Goal: Information Seeking & Learning: Check status

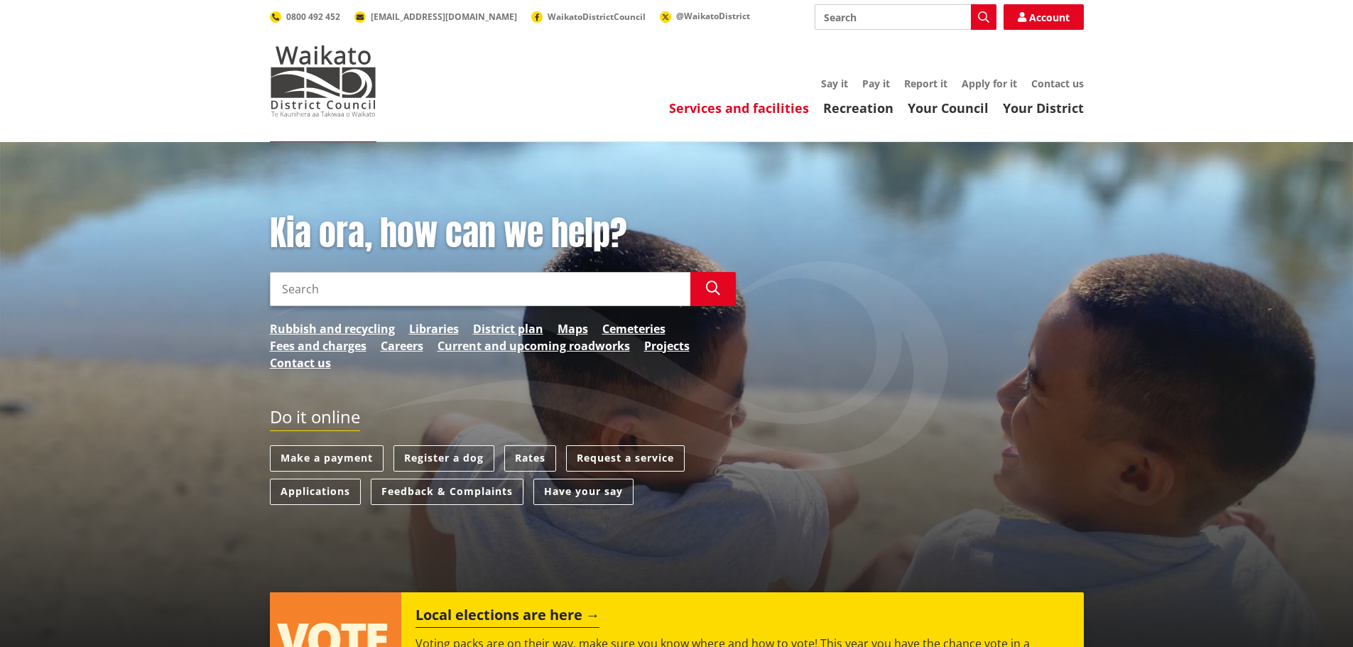
click at [790, 106] on link "Services and facilities" at bounding box center [739, 107] width 140 height 17
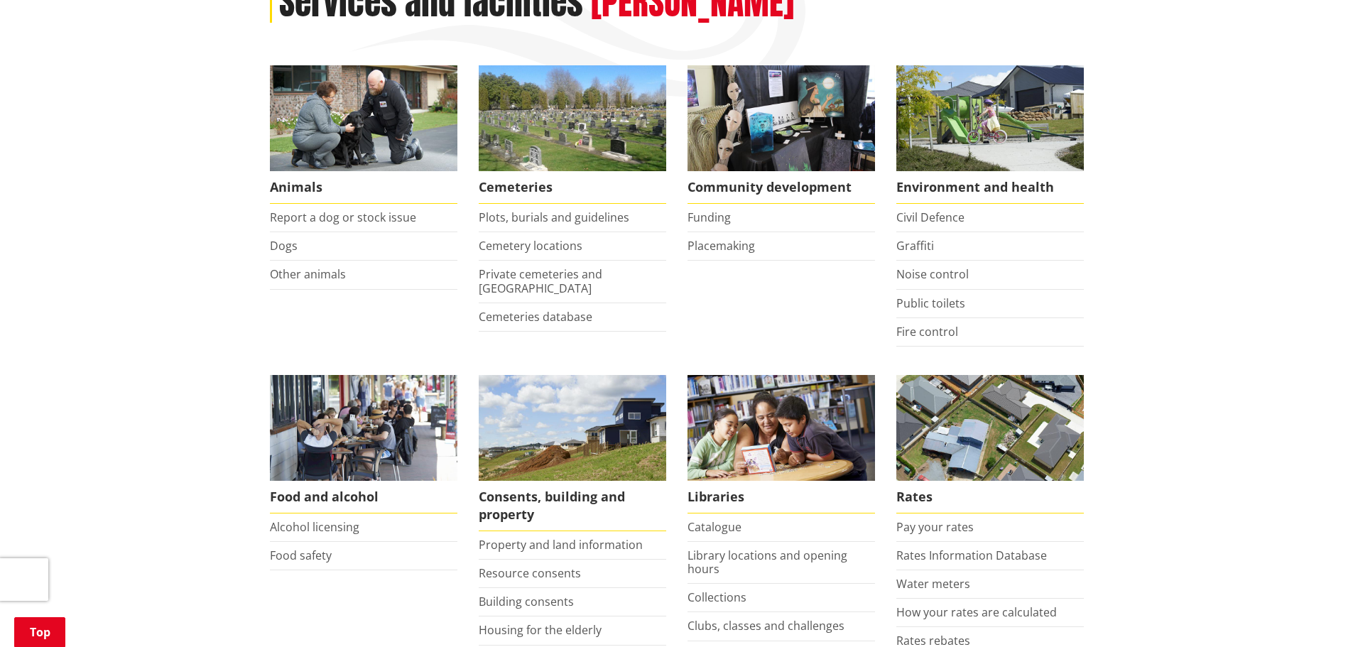
scroll to position [284, 0]
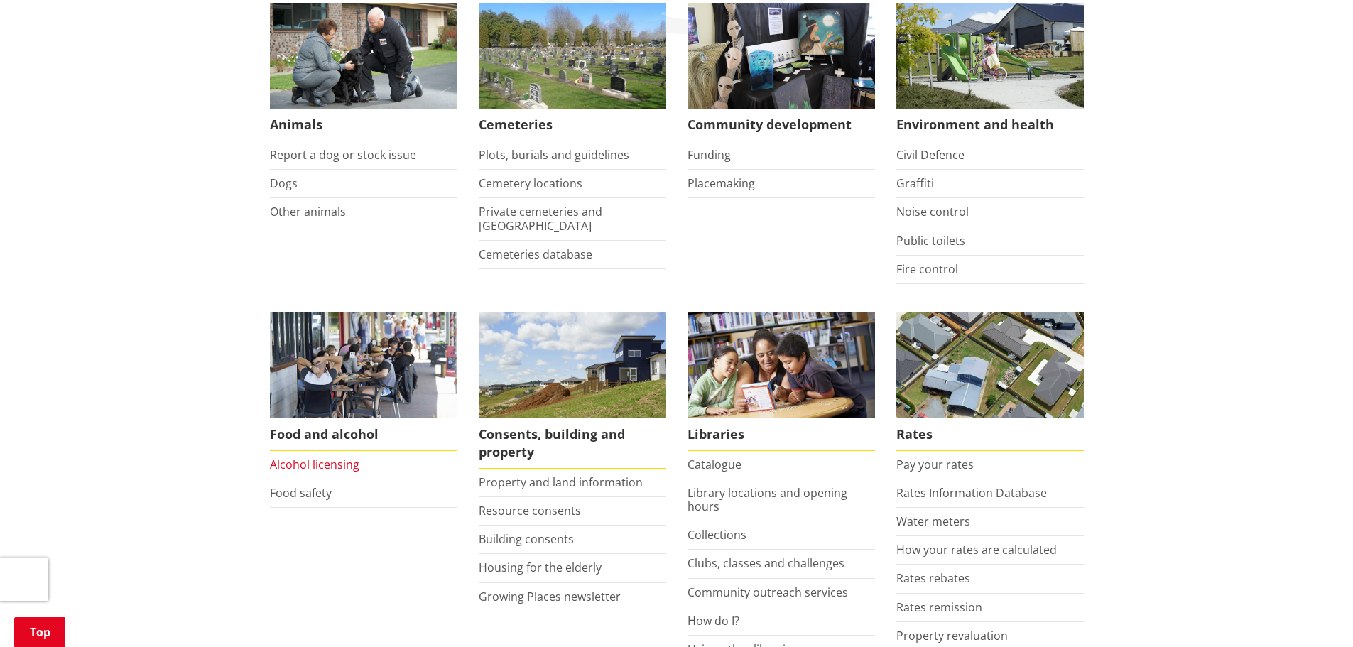
click at [344, 464] on link "Alcohol licensing" at bounding box center [314, 465] width 89 height 16
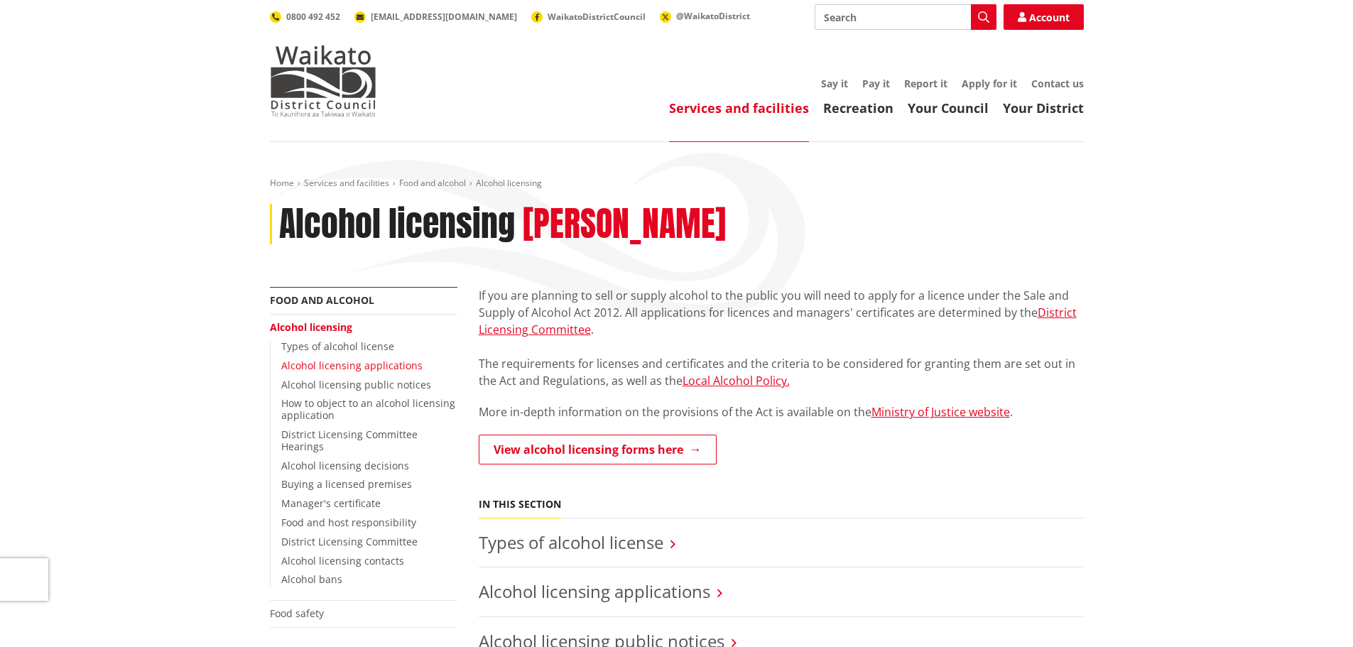
click at [405, 363] on link "Alcohol licensing applications" at bounding box center [351, 365] width 141 height 13
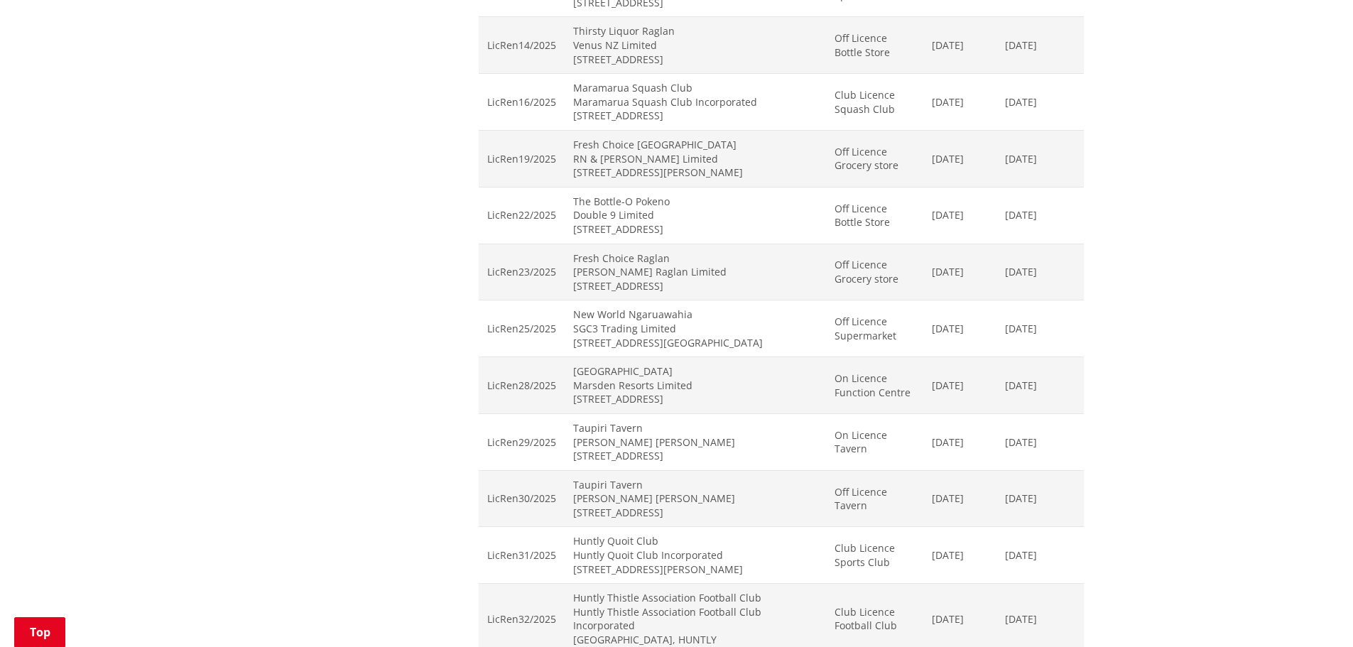
scroll to position [1349, 0]
click at [1071, 335] on td "[DATE]" at bounding box center [1039, 327] width 87 height 57
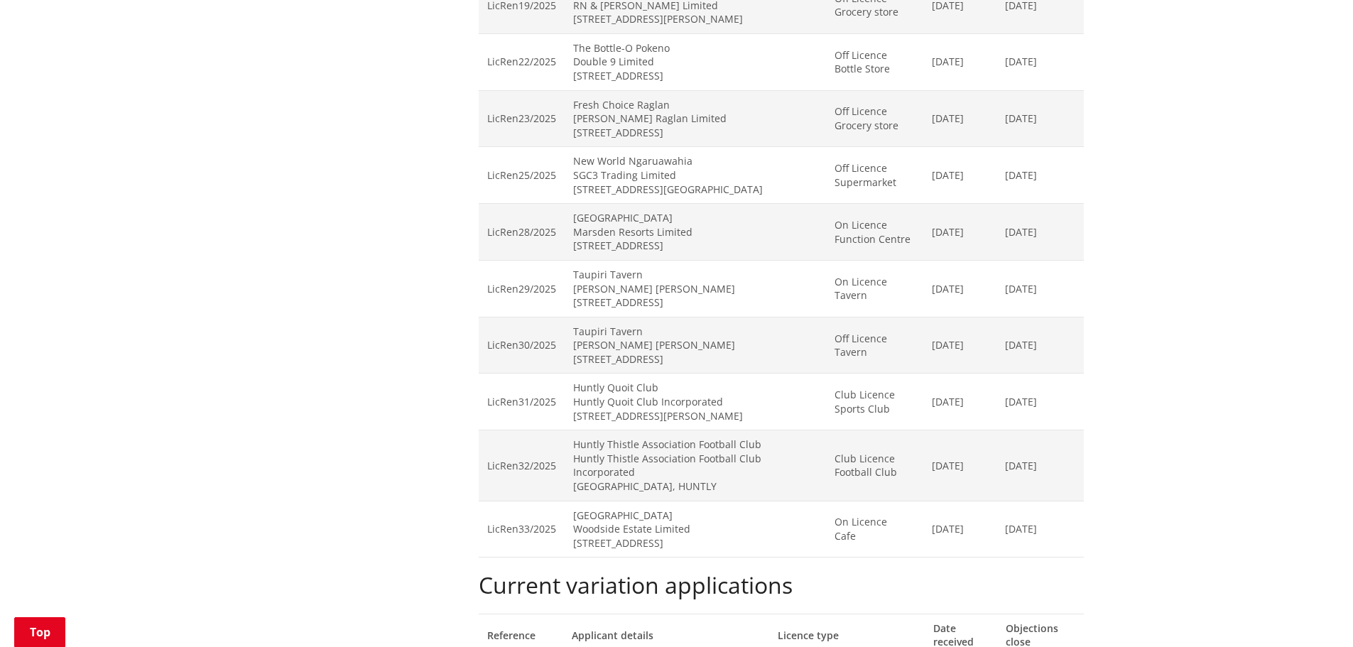
scroll to position [1491, 0]
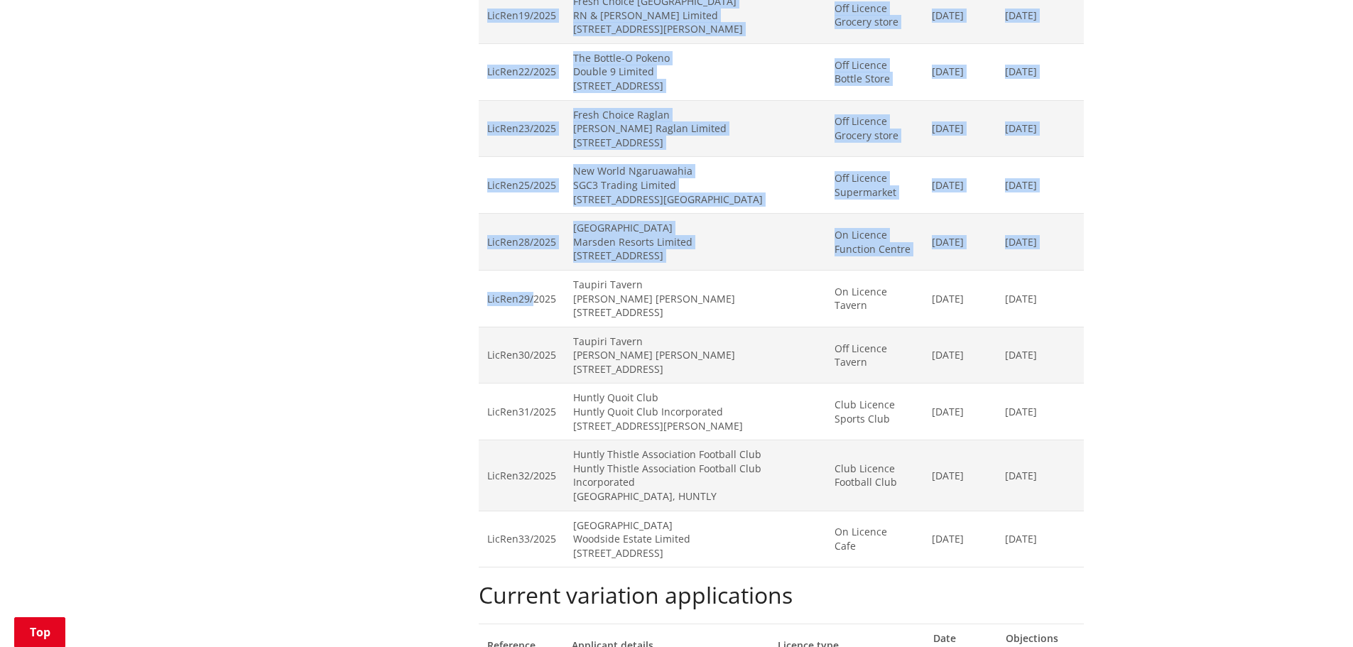
drag, startPoint x: 488, startPoint y: 287, endPoint x: 1086, endPoint y: 349, distance: 601.2
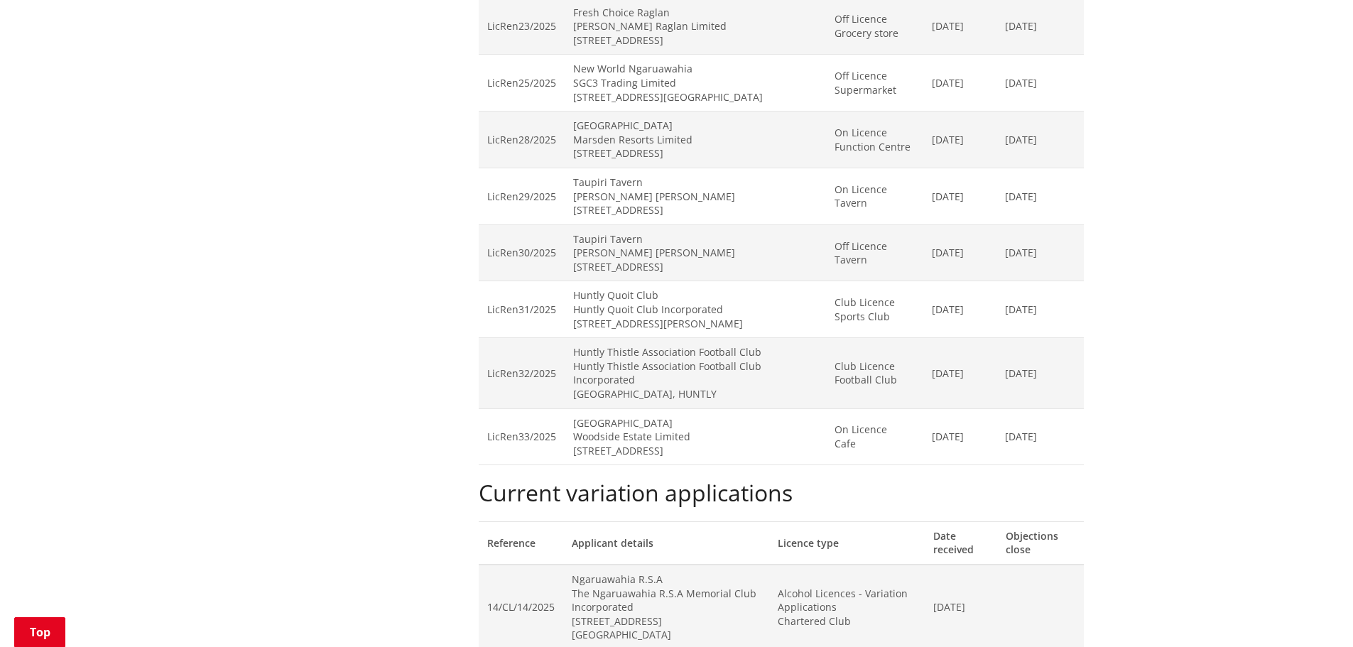
scroll to position [1563, 0]
